Goal: Navigation & Orientation: Find specific page/section

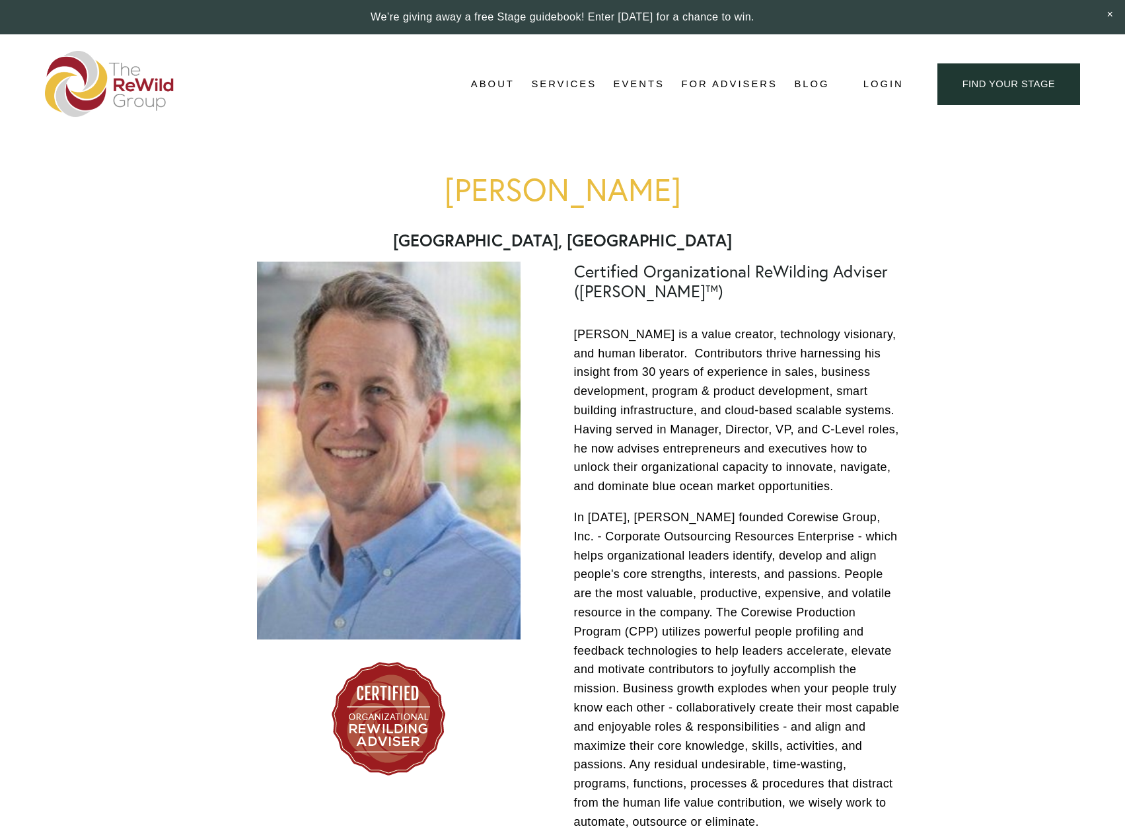
click at [0, 0] on span "About Us" at bounding box center [0, 0] width 0 height 0
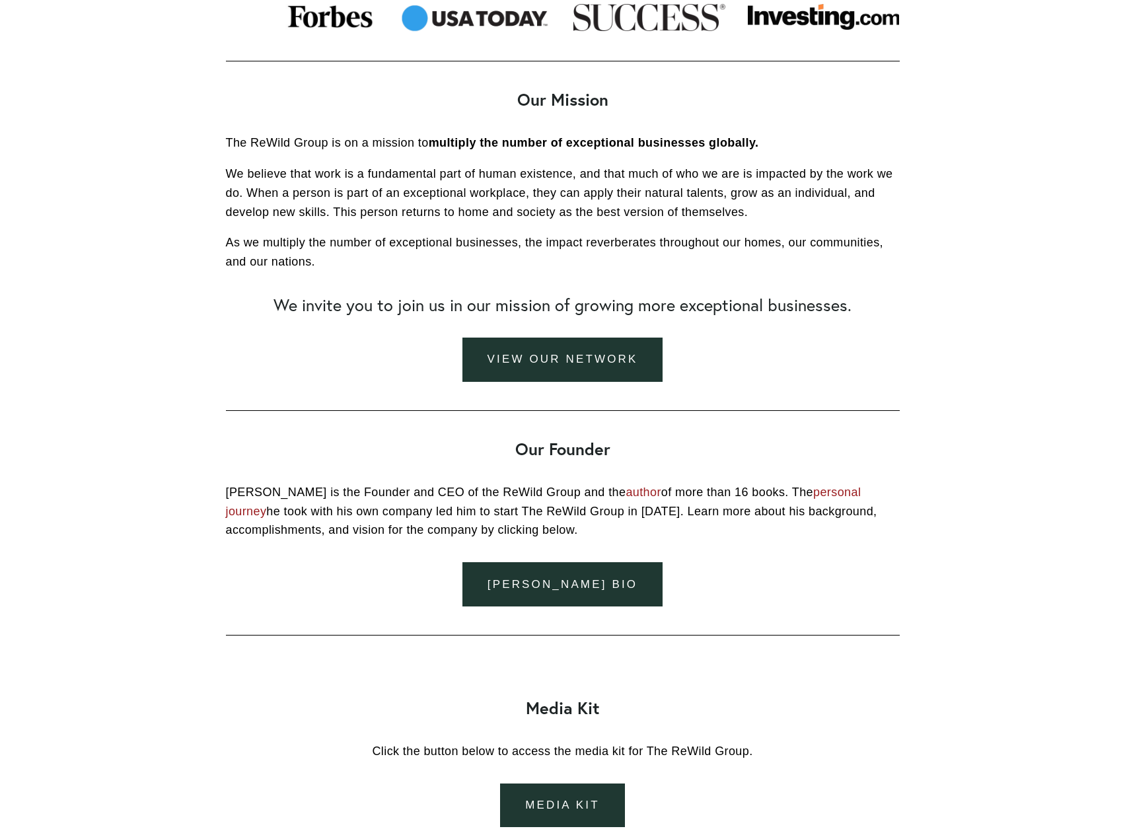
scroll to position [1321, 0]
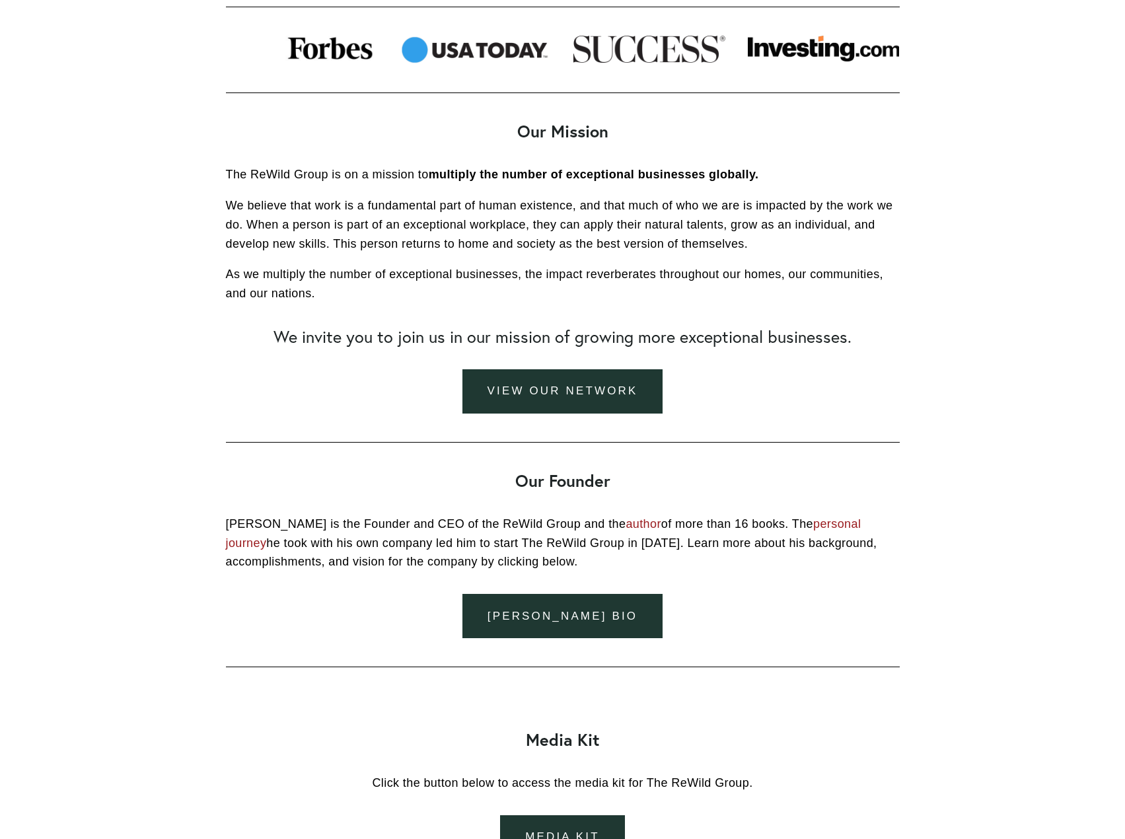
click at [558, 385] on link "view our network" at bounding box center [562, 391] width 201 height 44
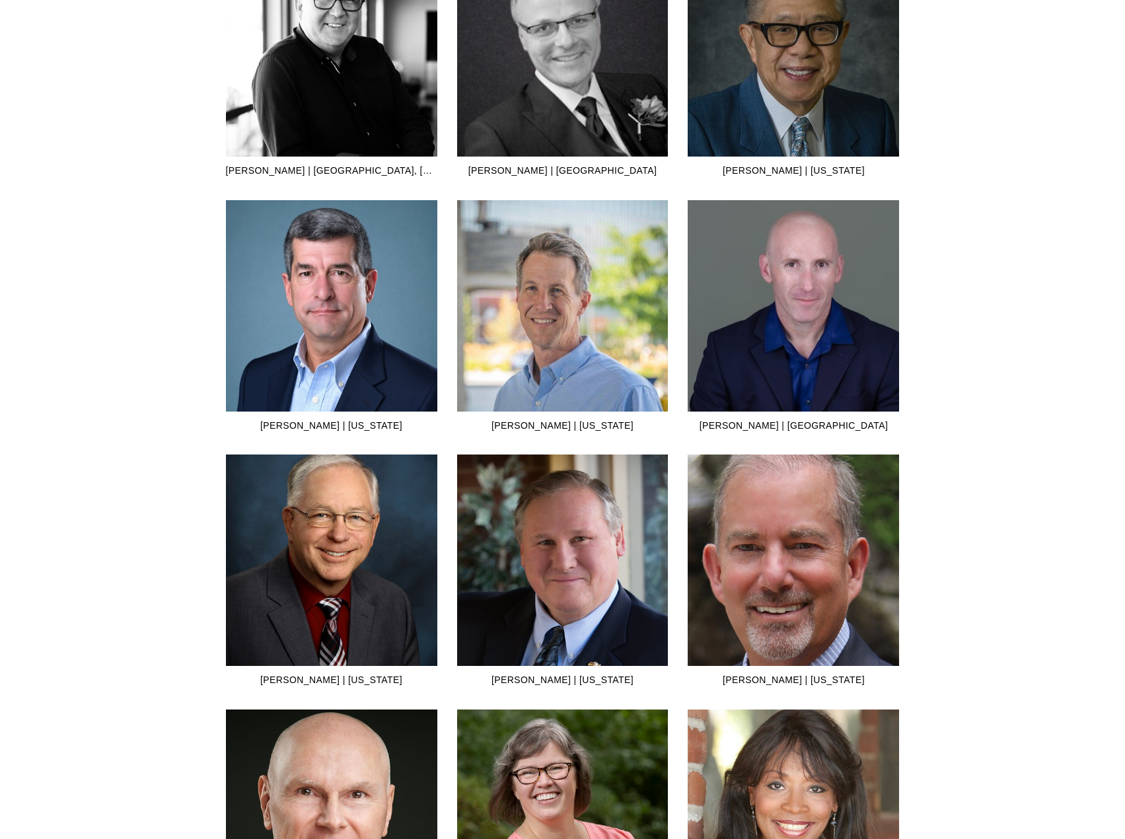
scroll to position [2378, 0]
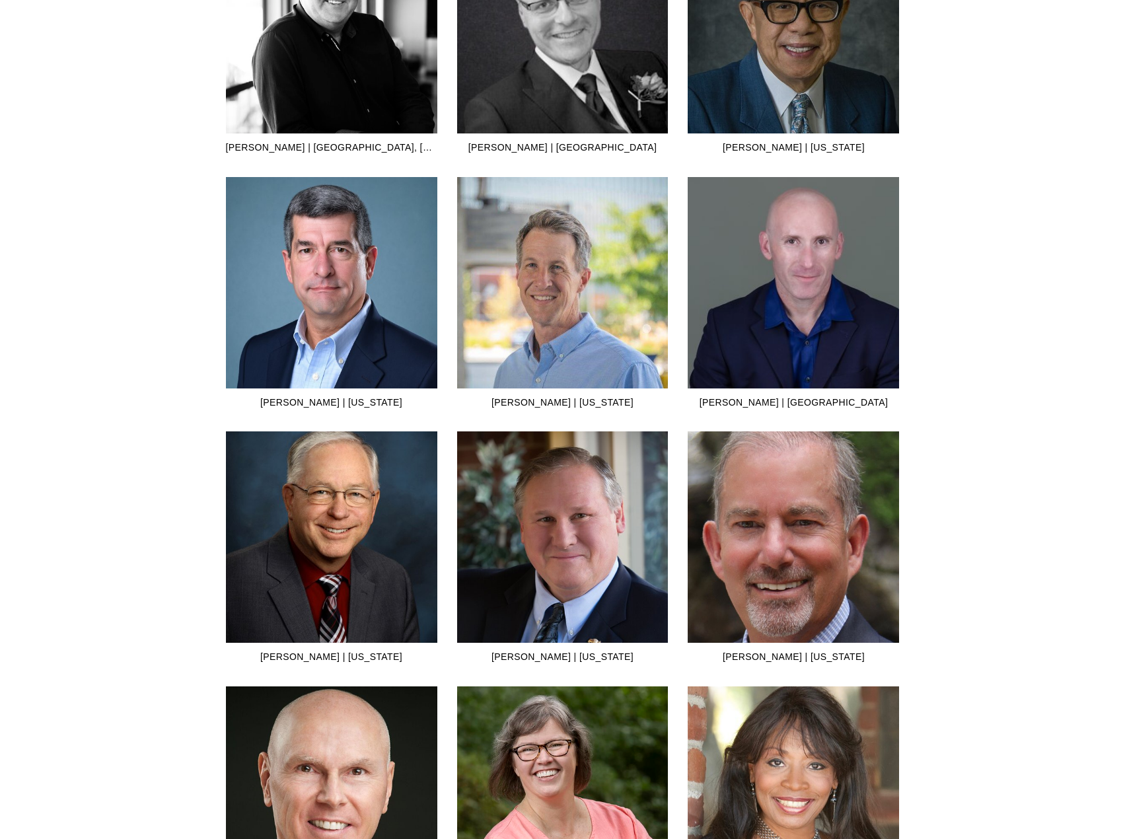
click at [154, 91] on div "Meet the Certified ReWilders Our ReWilders go through a highly structured train…" at bounding box center [562, 68] width 1125 height 3786
